Goal: Task Accomplishment & Management: Use online tool/utility

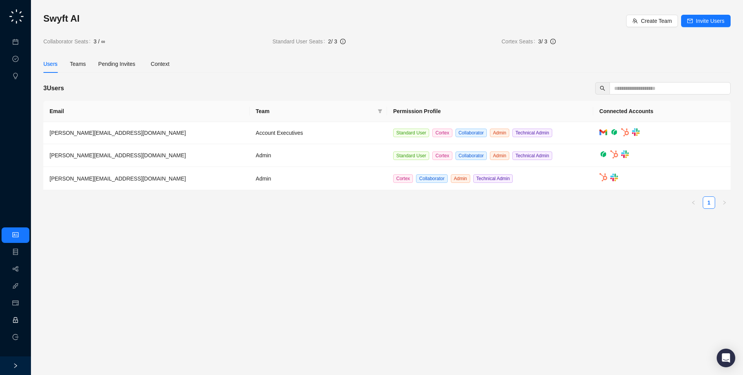
click at [28, 320] on link "Employee" at bounding box center [34, 320] width 24 height 6
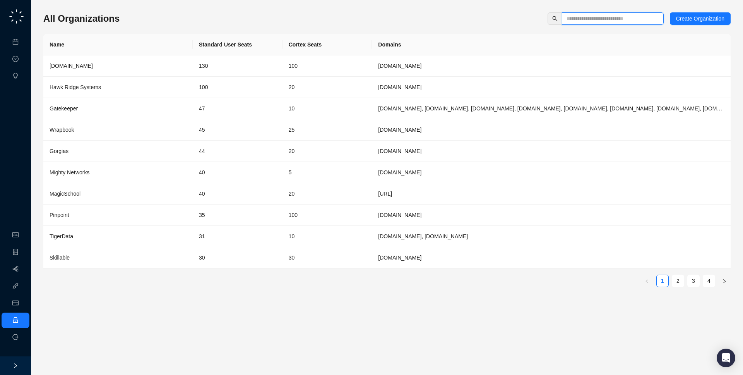
click at [634, 18] on input "text" at bounding box center [609, 18] width 86 height 9
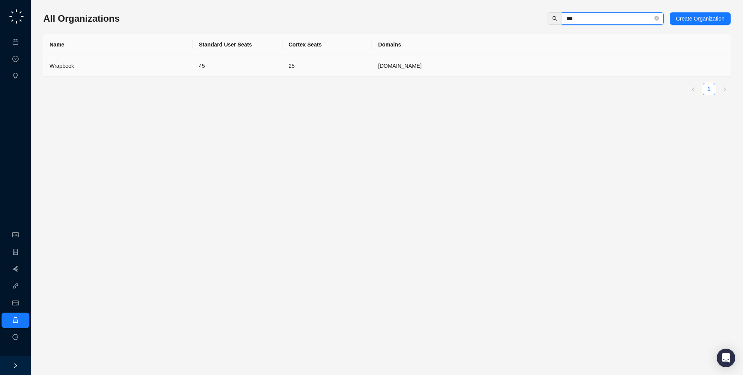
type input "***"
click at [465, 59] on td "[DOMAIN_NAME]" at bounding box center [551, 65] width 359 height 21
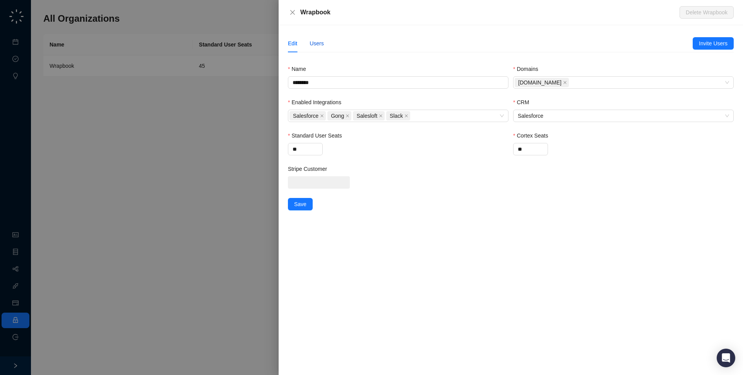
click at [316, 42] on div "Users" at bounding box center [317, 43] width 14 height 9
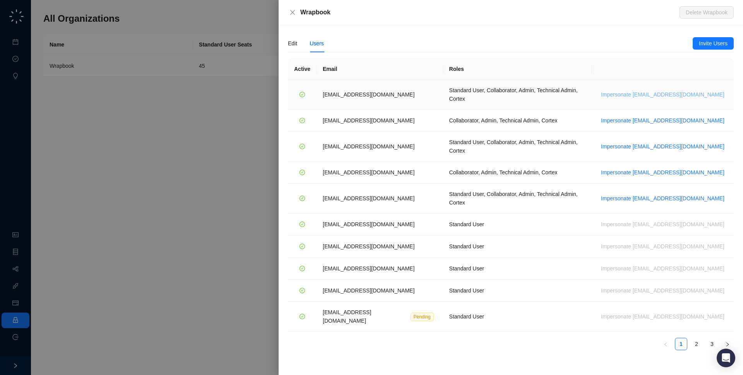
click at [665, 90] on span "Impersonate jdailey@wrapbook.com" at bounding box center [662, 94] width 123 height 9
